Goal: Information Seeking & Learning: Find specific fact

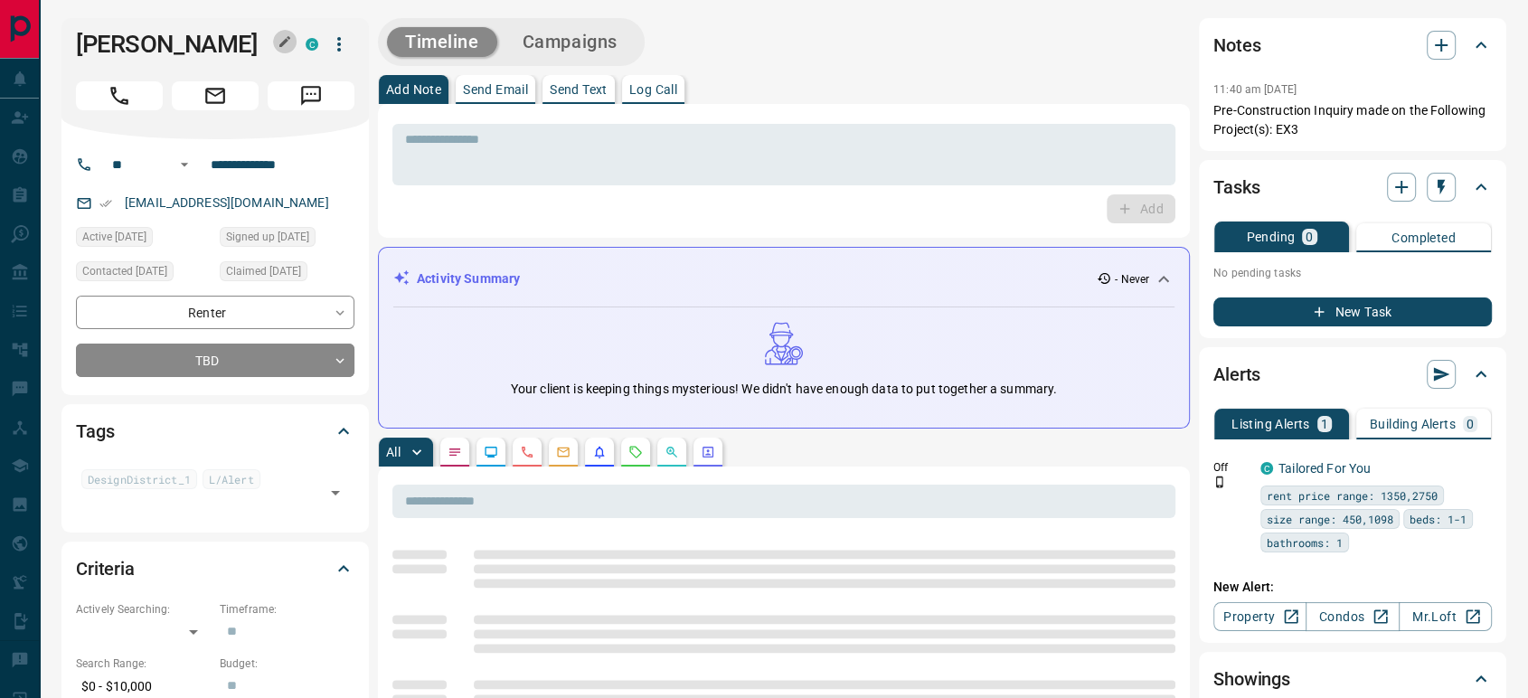
click at [282, 37] on icon "button" at bounding box center [285, 41] width 14 height 14
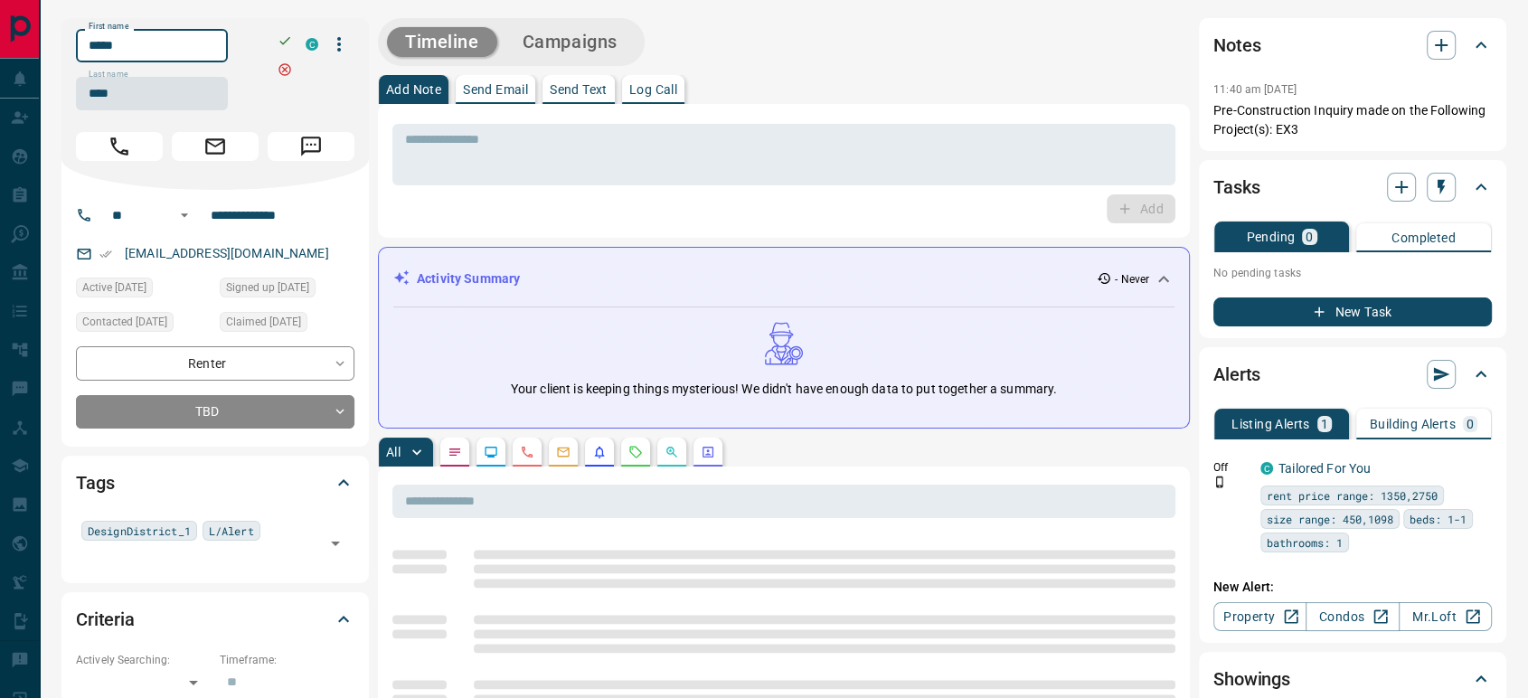
click at [191, 38] on input "*****" at bounding box center [152, 45] width 152 height 33
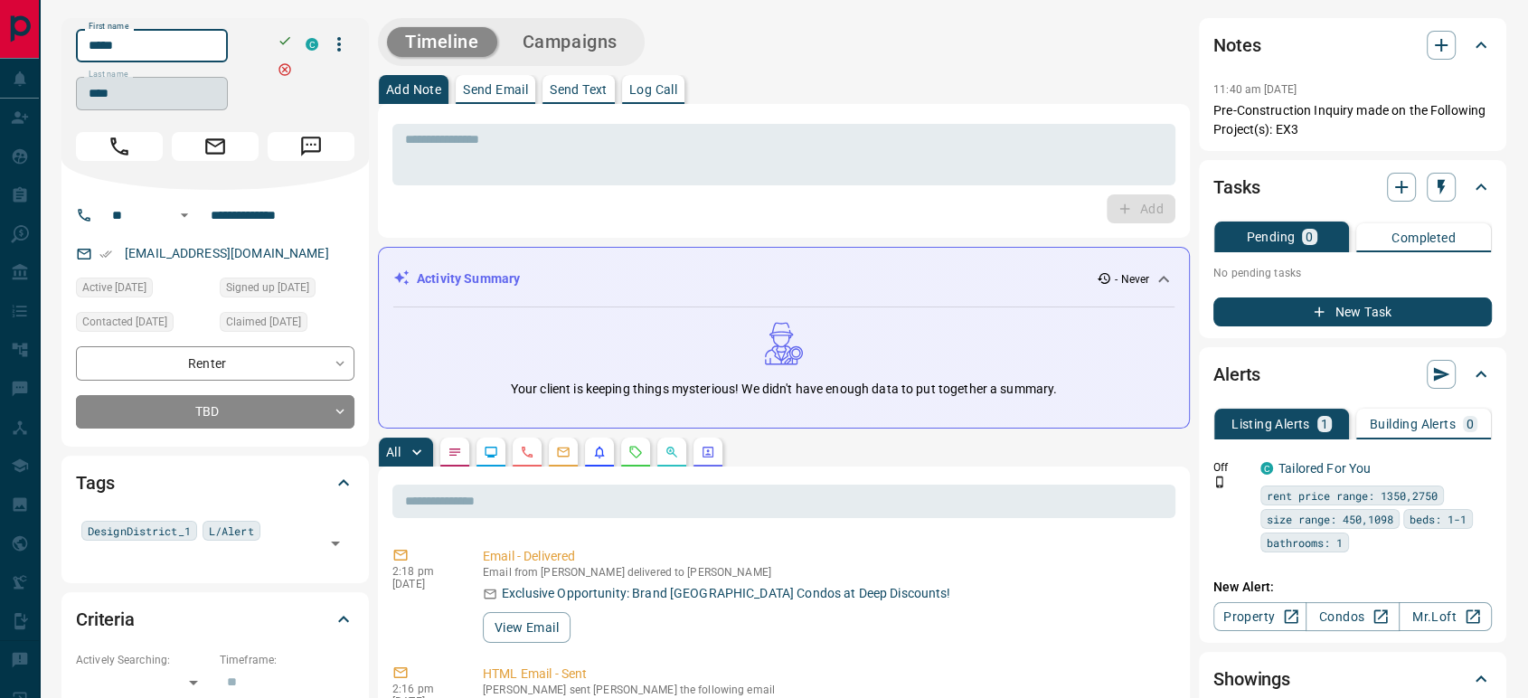
click at [194, 101] on input "****" at bounding box center [152, 93] width 152 height 33
click at [297, 220] on input "**********" at bounding box center [273, 215] width 141 height 29
copy link "[EMAIL_ADDRESS][DOMAIN_NAME]"
drag, startPoint x: 264, startPoint y: 253, endPoint x: 123, endPoint y: 252, distance: 141.1
click at [123, 252] on div "[EMAIL_ADDRESS][DOMAIN_NAME]" at bounding box center [215, 254] width 279 height 30
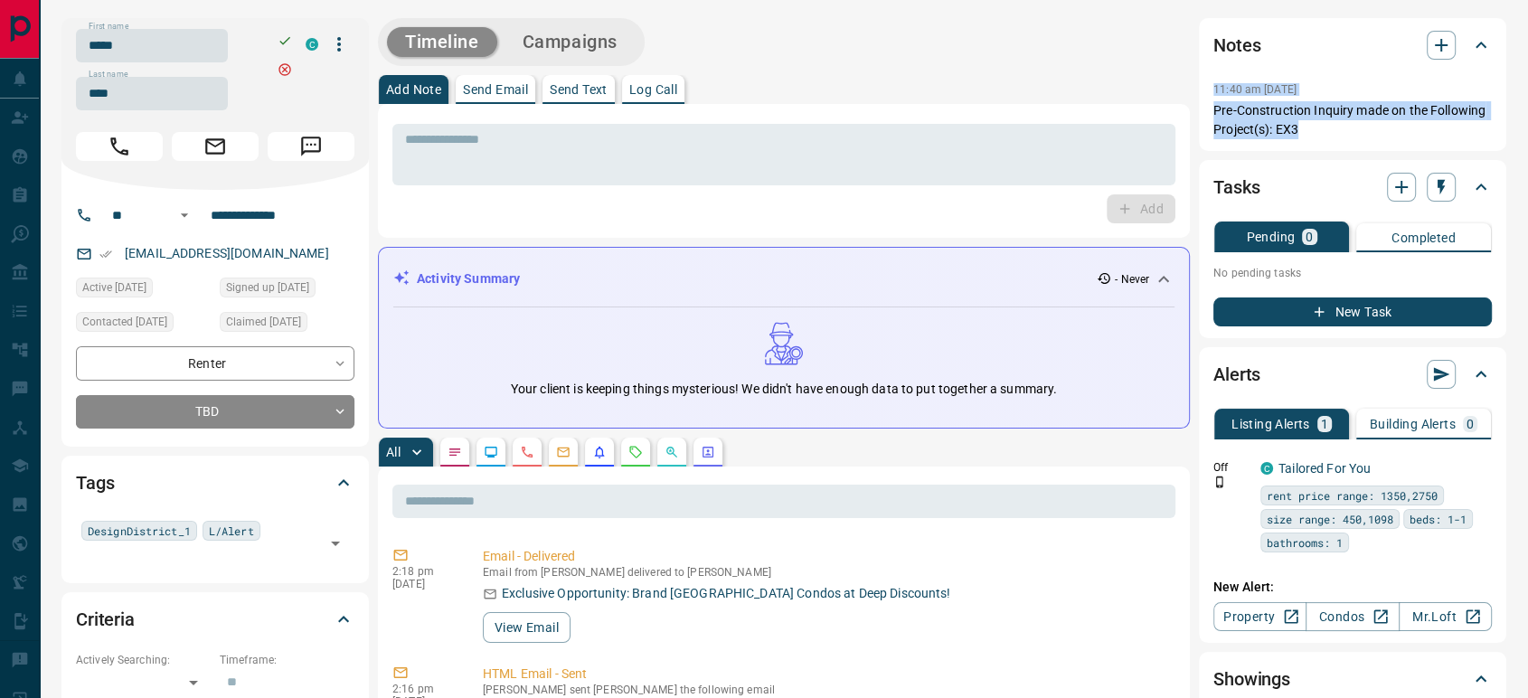
copy div "11:40 am [DATE] Pre-Construction Inquiry made on the Following Project(s): EX3"
drag, startPoint x: 1295, startPoint y: 128, endPoint x: 1210, endPoint y: 93, distance: 91.7
click at [1210, 93] on div "Notes 11:40 am [DATE] Pre-Construction Inquiry made on the Following Project(s)…" at bounding box center [1352, 84] width 307 height 133
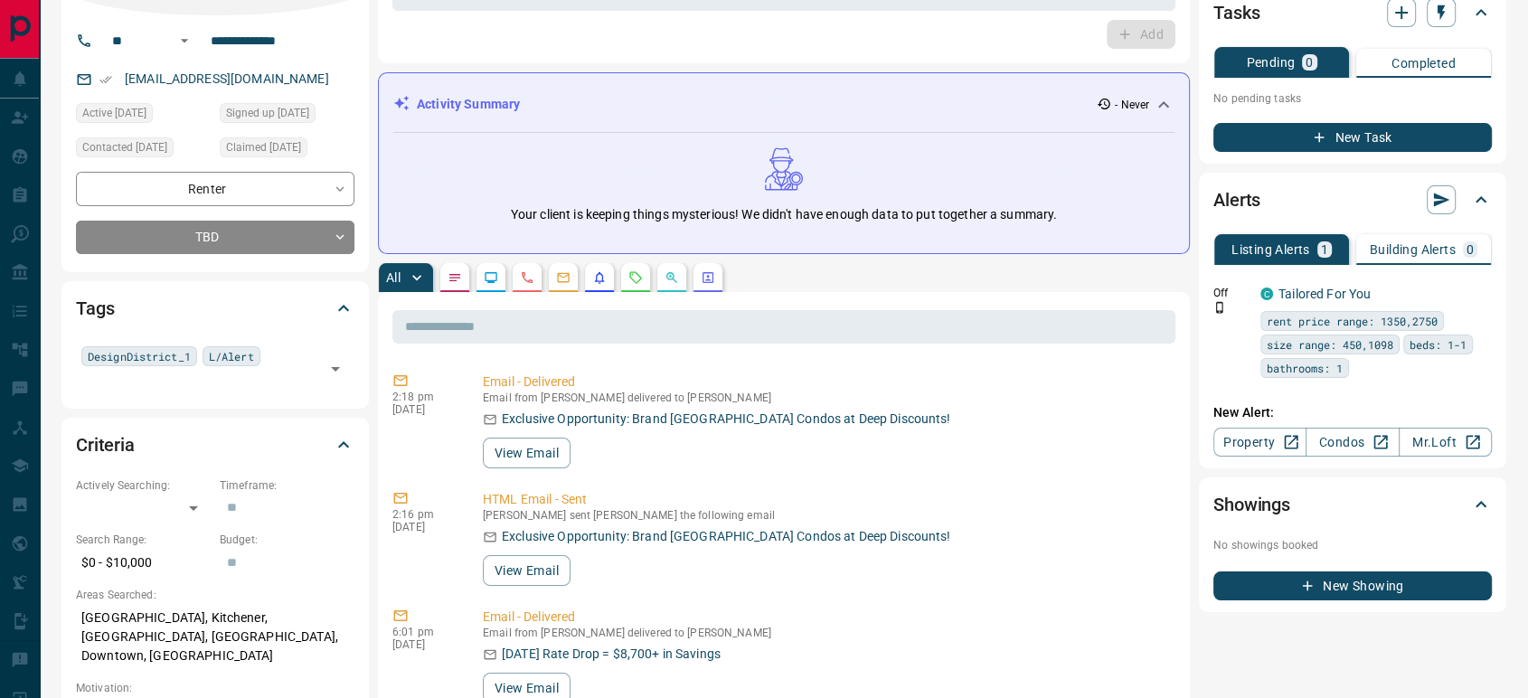
scroll to position [201, 0]
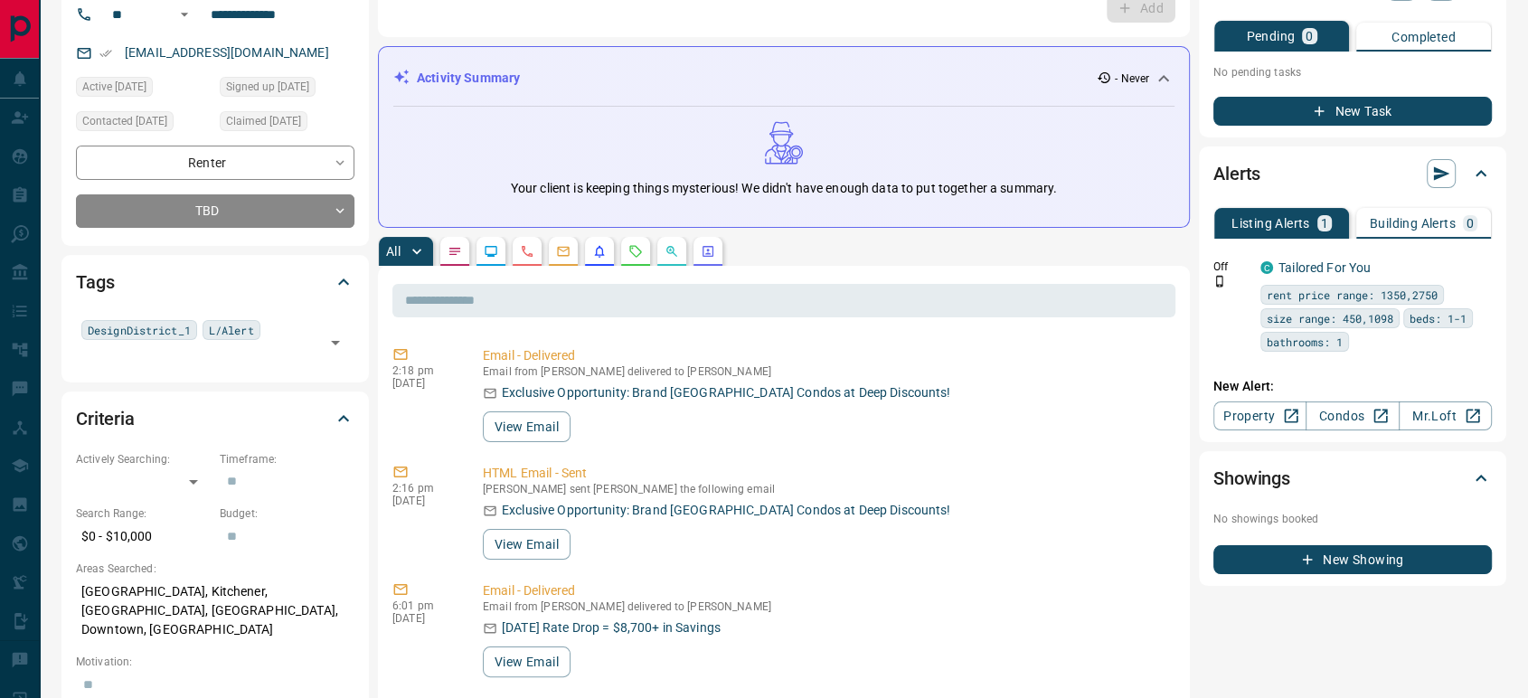
click at [524, 256] on icon "Calls" at bounding box center [527, 251] width 14 height 14
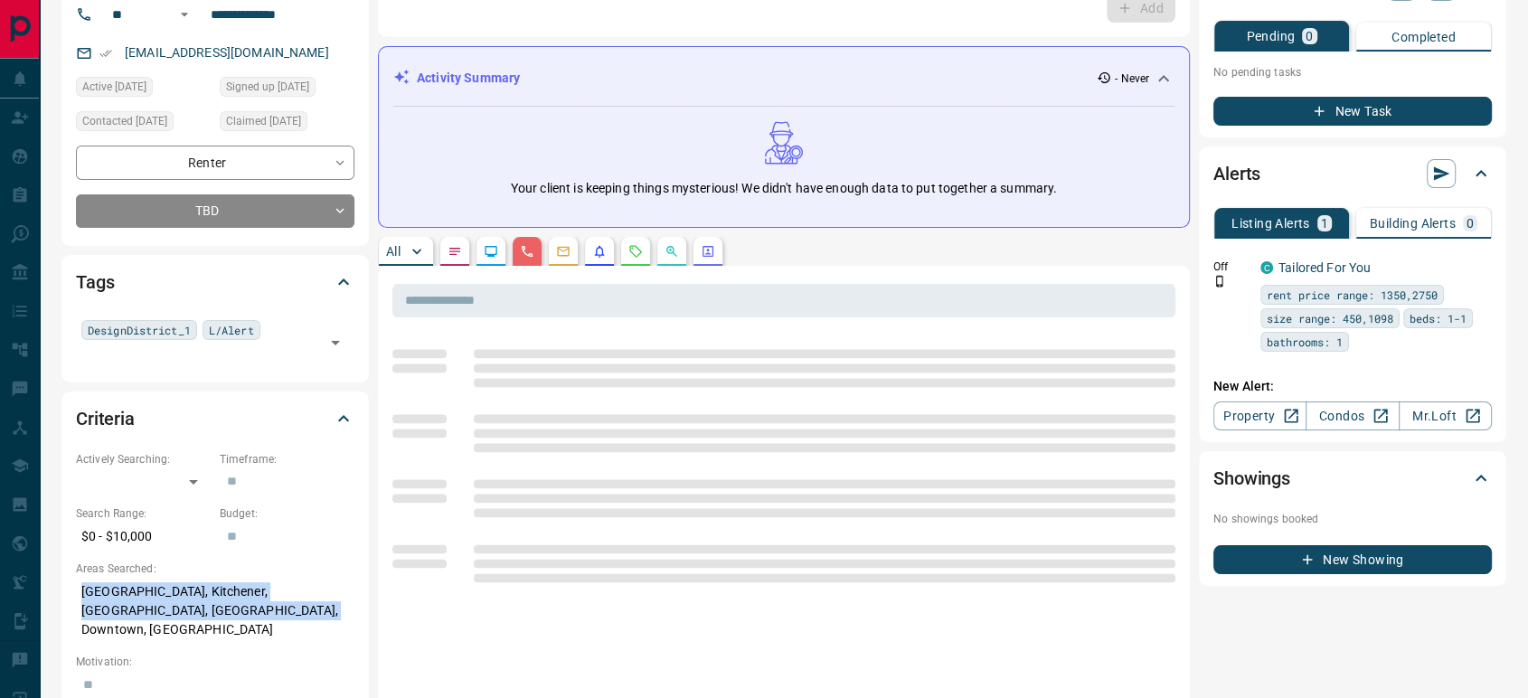
copy p "[GEOGRAPHIC_DATA], Kitchener, [GEOGRAPHIC_DATA], [GEOGRAPHIC_DATA], Downtown, […"
drag, startPoint x: 195, startPoint y: 603, endPoint x: 67, endPoint y: 589, distance: 129.2
click at [67, 589] on div "Criteria Actively Searching: ​ ​ Timeframe: ​ Search Range: $0 - $10,000 Budget…" at bounding box center [214, 687] width 307 height 591
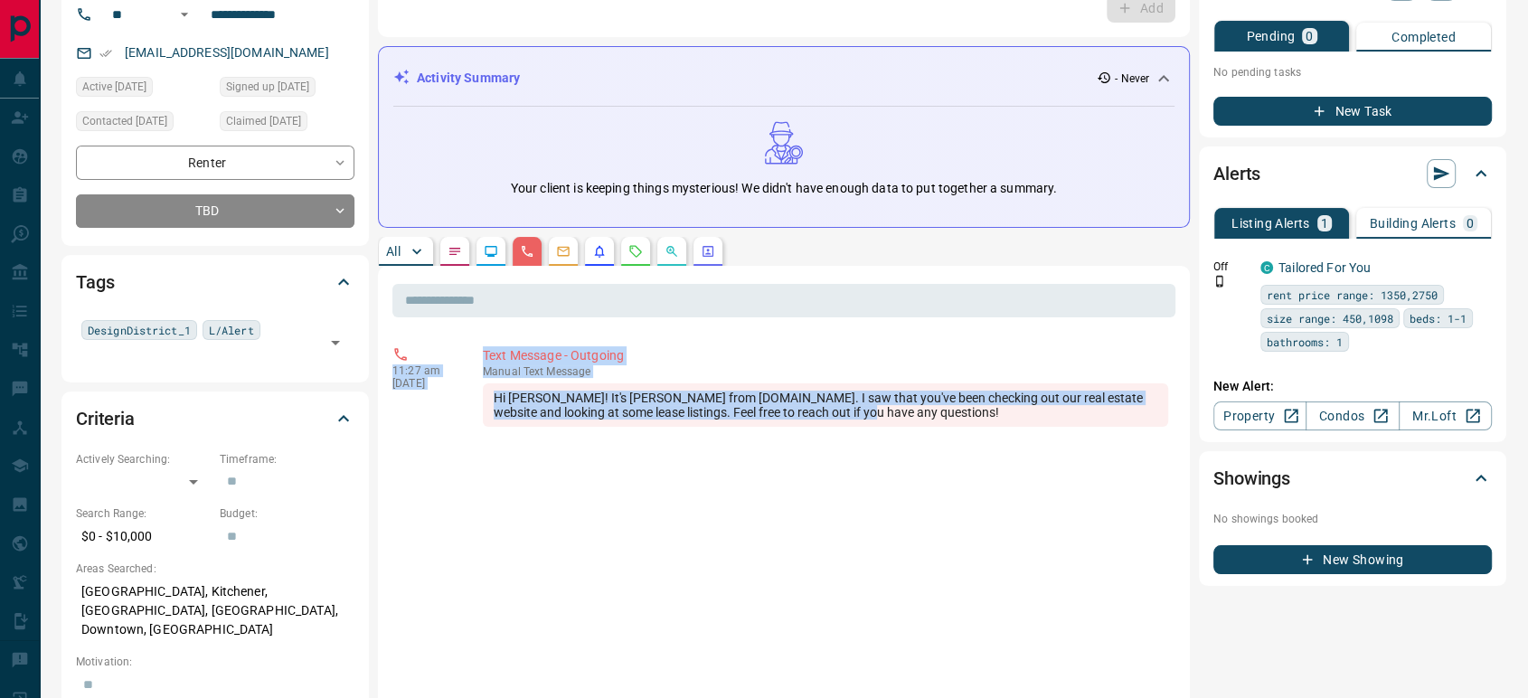
copy div "11:27 am [DATE] Text Message - Outgoing manual Text Message Hi [PERSON_NAME]! I…"
drag, startPoint x: 840, startPoint y: 410, endPoint x: 432, endPoint y: 365, distance: 410.2
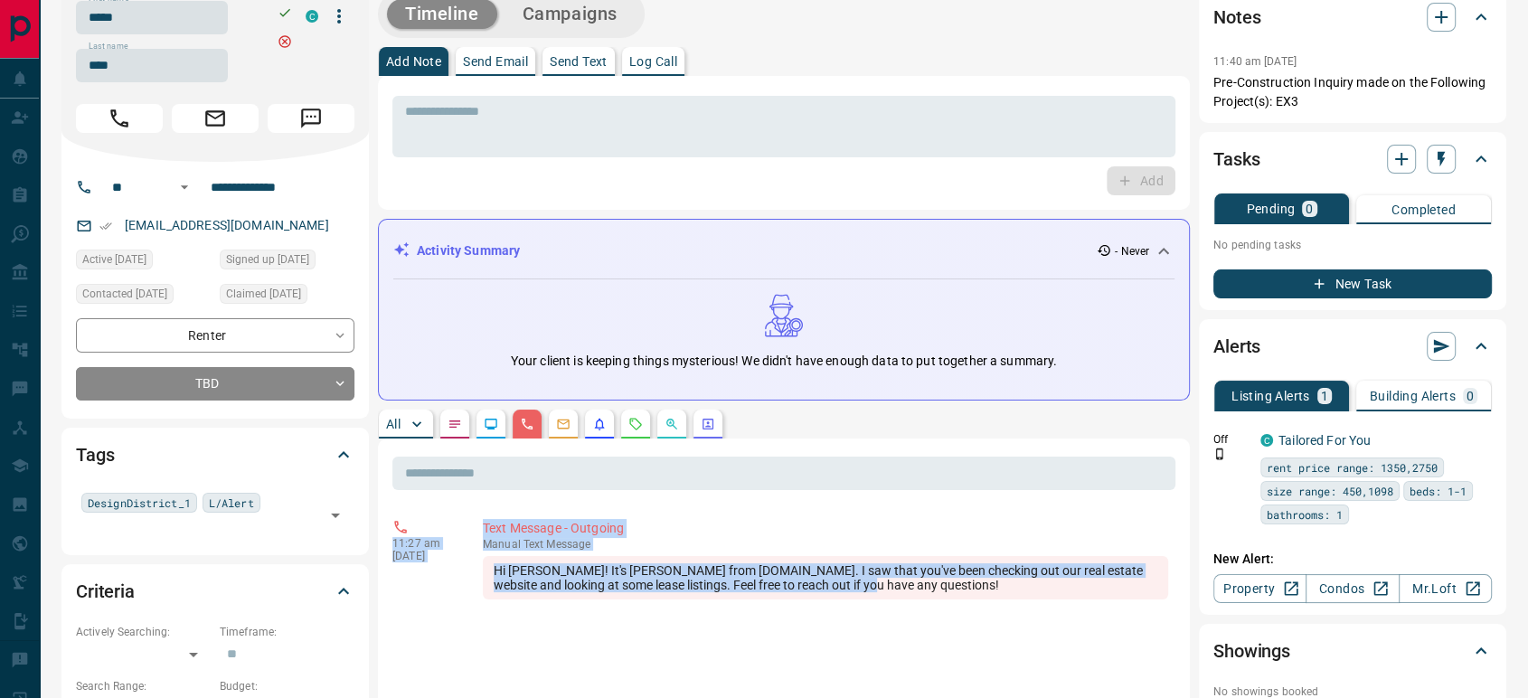
scroll to position [0, 0]
